Goal: Information Seeking & Learning: Learn about a topic

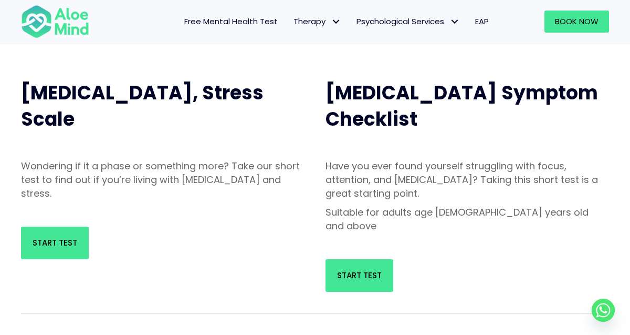
scroll to position [96, 0]
click at [49, 240] on span "Start Test" at bounding box center [55, 242] width 45 height 11
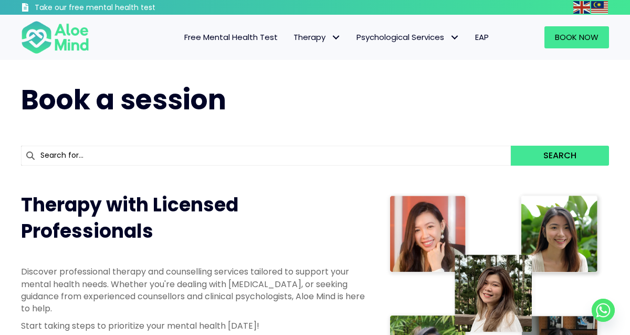
click at [217, 41] on span "Free Mental Health Test" at bounding box center [231, 37] width 94 height 11
